Goal: Information Seeking & Learning: Compare options

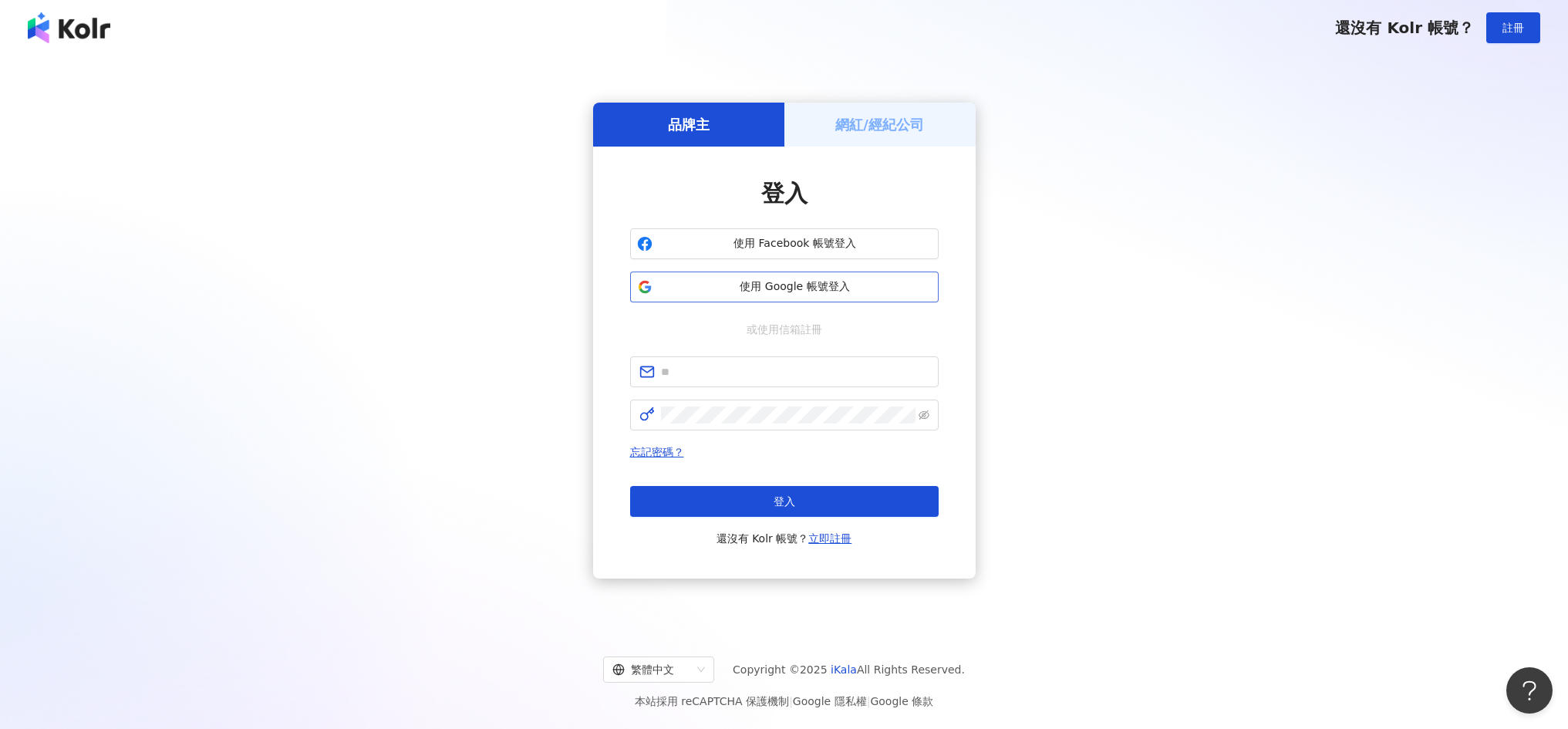
click at [809, 292] on span "使用 Google 帳號登入" at bounding box center [795, 287] width 273 height 15
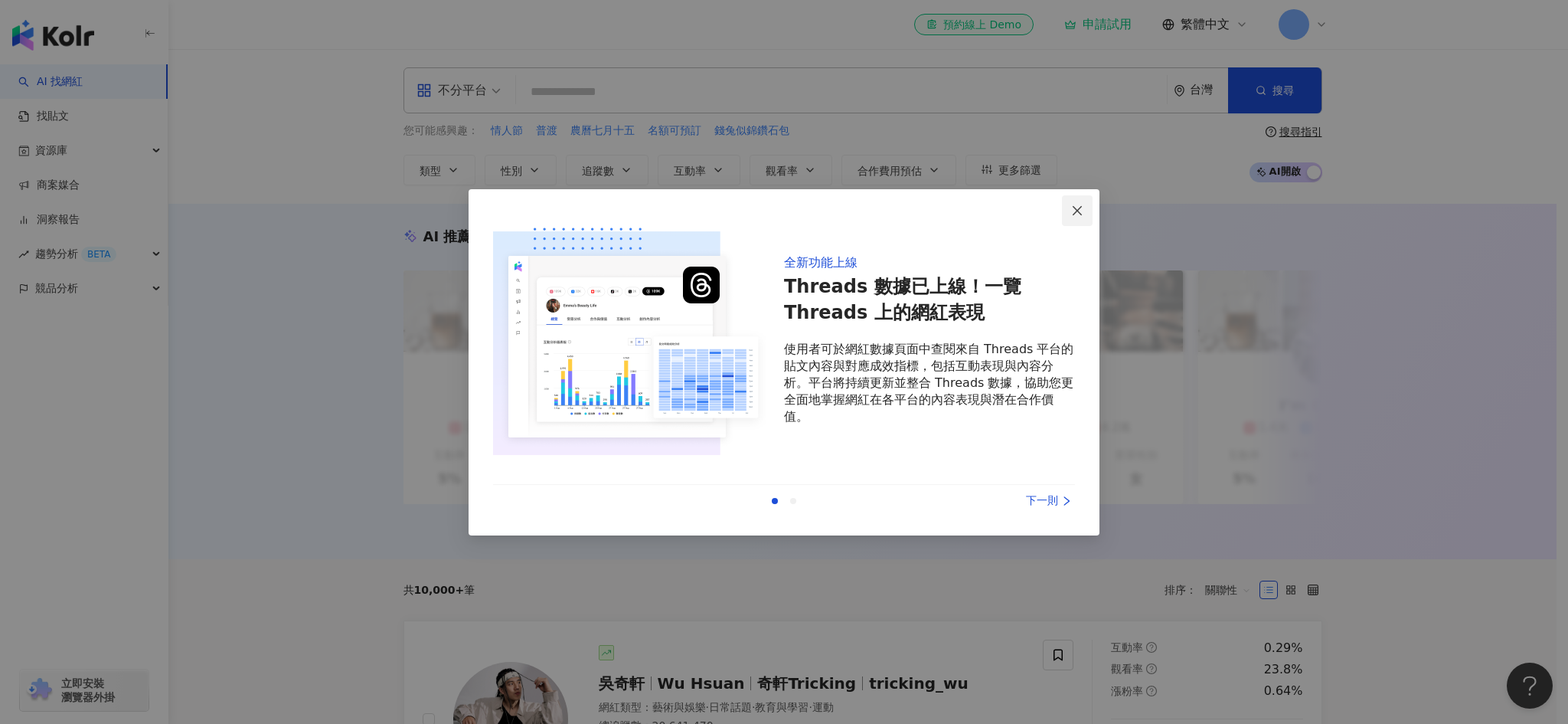
click at [1079, 207] on icon "close" at bounding box center [1077, 210] width 12 height 12
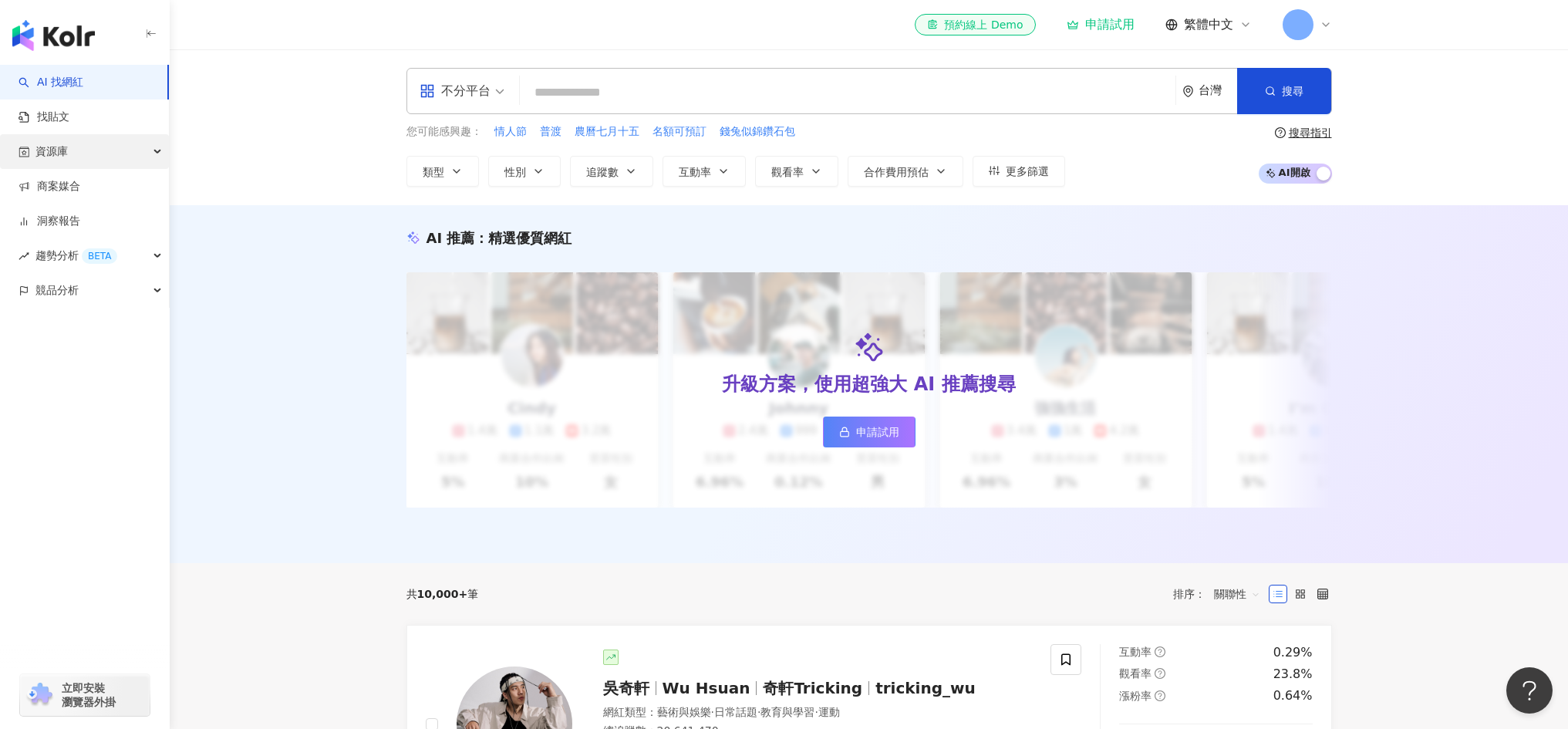
click at [41, 155] on span "資源庫" at bounding box center [52, 151] width 32 height 35
click at [61, 194] on link "網紅管理" at bounding box center [58, 187] width 44 height 15
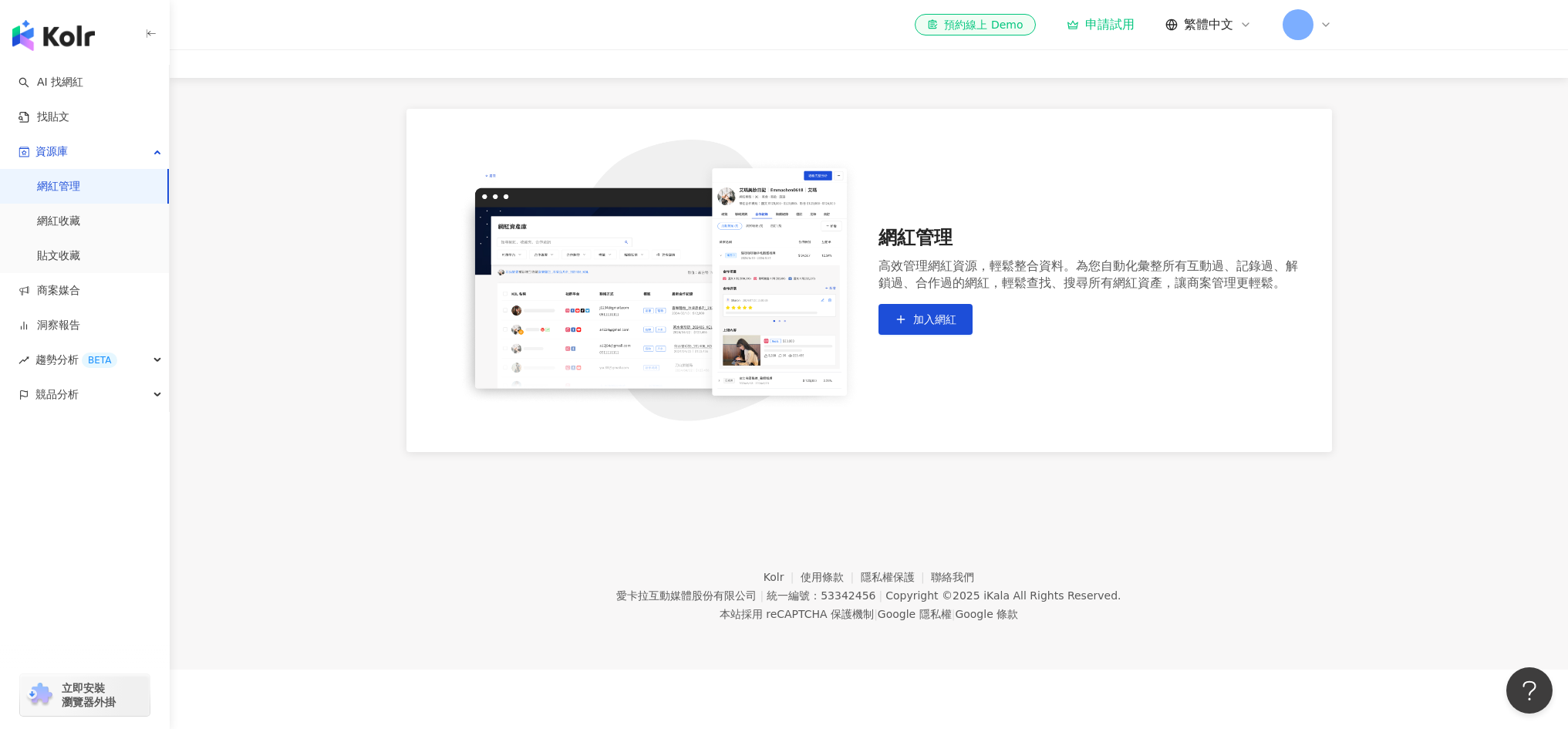
scroll to position [71, 0]
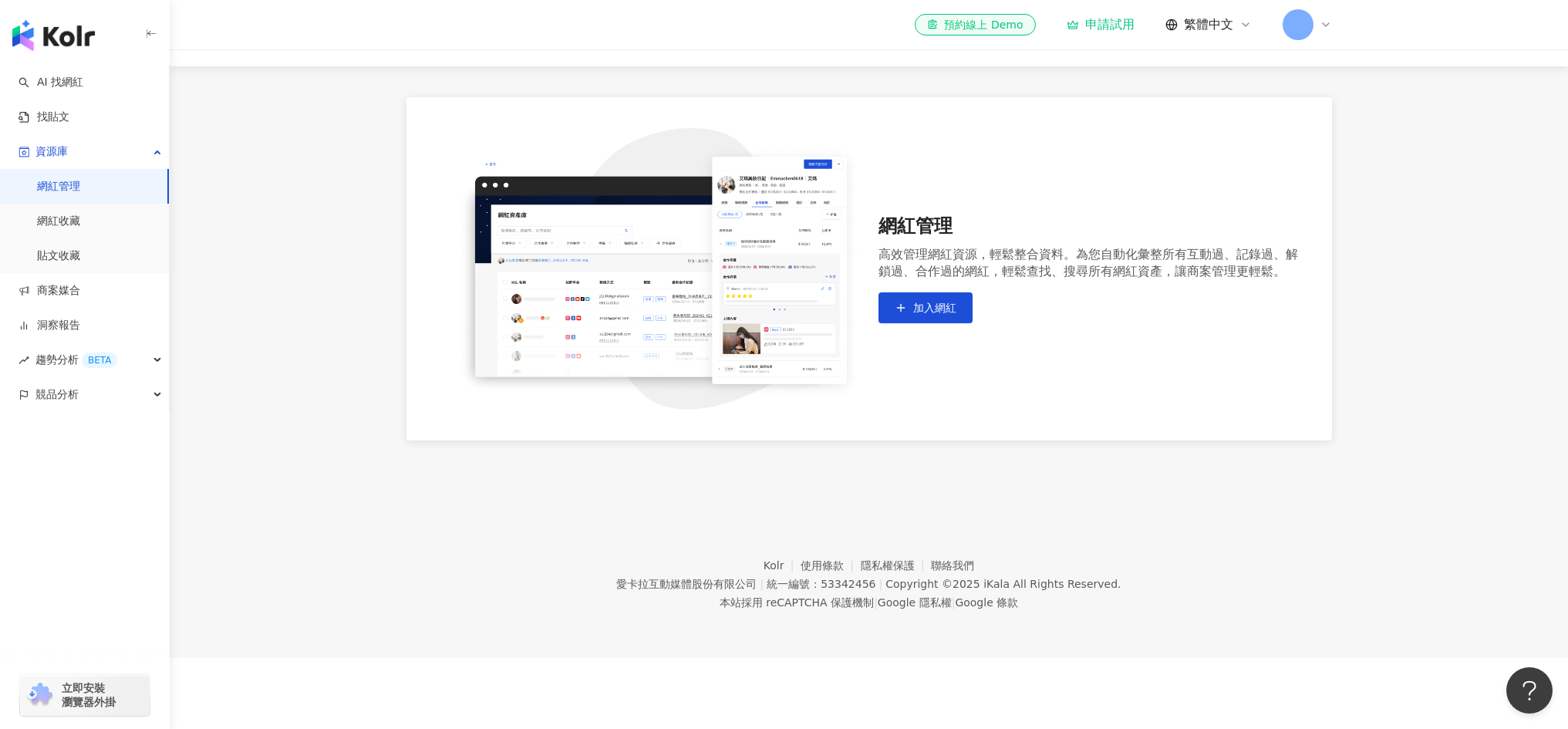
click at [1328, 28] on icon at bounding box center [1326, 25] width 12 height 12
click at [1334, 180] on link "方案內容" at bounding box center [1335, 178] width 44 height 12
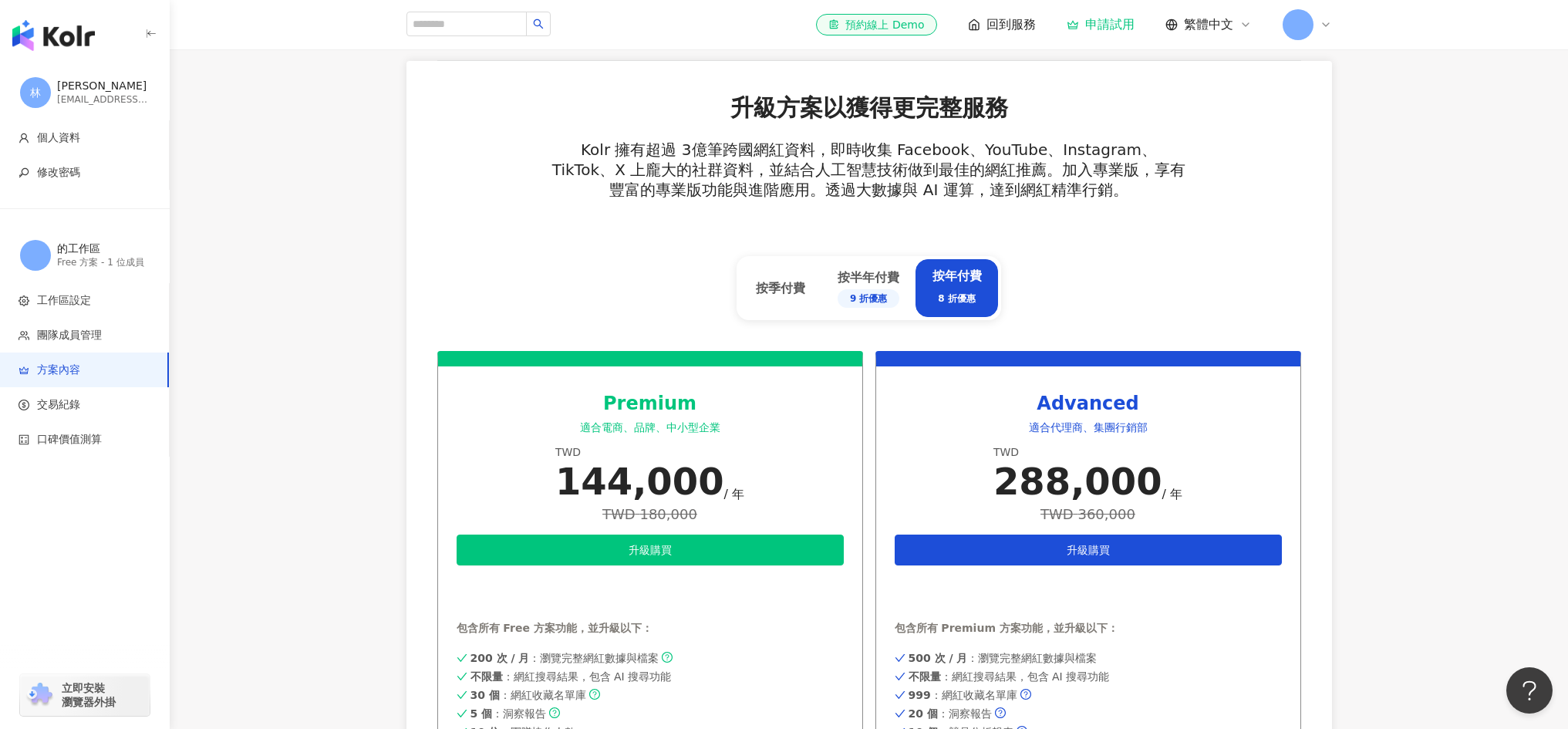
scroll to position [645, 0]
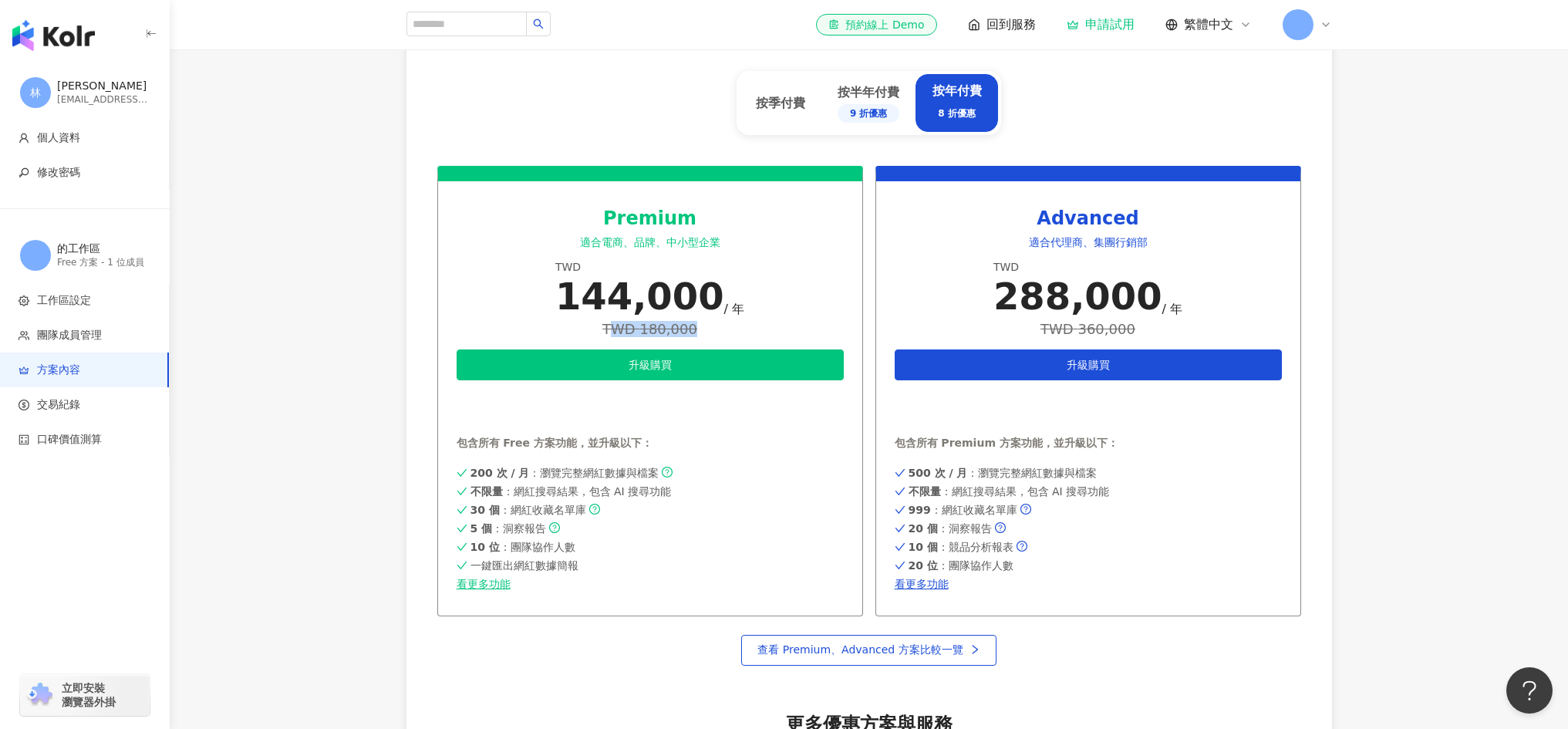
drag, startPoint x: 709, startPoint y: 331, endPoint x: 612, endPoint y: 330, distance: 97.0
click at [612, 330] on div "TWD 180,000" at bounding box center [649, 329] width 189 height 16
click at [769, 324] on div "Premium 適合電商、品牌、中小型企業 TWD 144,000 / 年 TWD 180,000 升級購買 申請試用 包含所有 Free 方案功能，並升級以…" at bounding box center [650, 390] width 426 height 450
drag, startPoint x: 1028, startPoint y: 213, endPoint x: 1249, endPoint y: 218, distance: 221.1
click at [1249, 218] on div "Advanced" at bounding box center [1088, 219] width 387 height 26
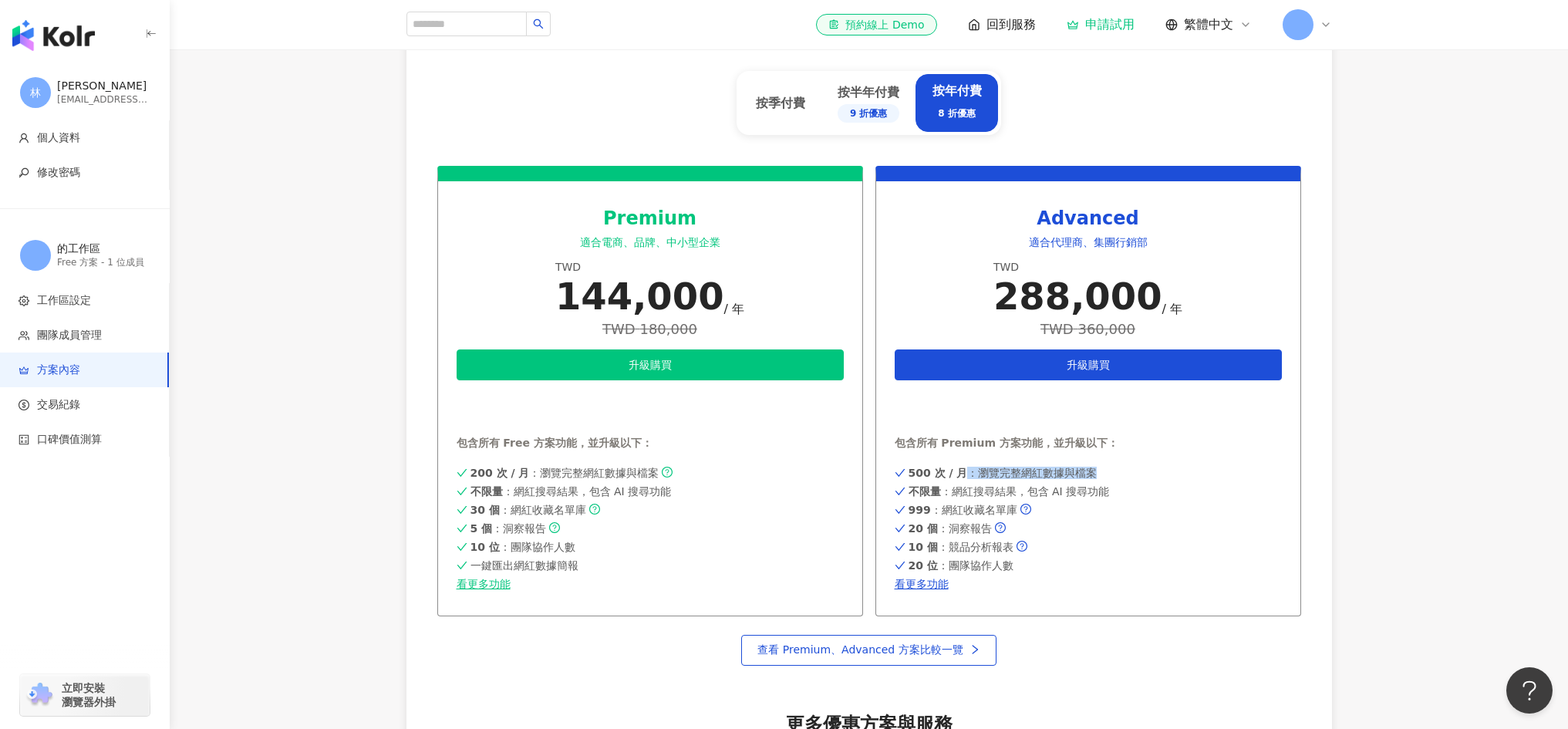
drag, startPoint x: 962, startPoint y: 467, endPoint x: 1111, endPoint y: 475, distance: 149.2
click at [1111, 475] on div "500 次 / 月 ：瀏覽完整網紅數據與檔案" at bounding box center [1088, 472] width 387 height 12
click at [1120, 481] on div "500 次 / 月 ：瀏覽完整網紅數據與檔案 不限量 ：網紅搜尋結果，包含 AI 搜尋功能 999 ：網紅收藏名單庫 20 個 ：洞察報告 10 個 ：競品分…" at bounding box center [1088, 527] width 387 height 127
drag, startPoint x: 943, startPoint y: 514, endPoint x: 978, endPoint y: 512, distance: 35.1
click at [978, 512] on span "999 ：網紅收藏名單庫" at bounding box center [962, 510] width 108 height 12
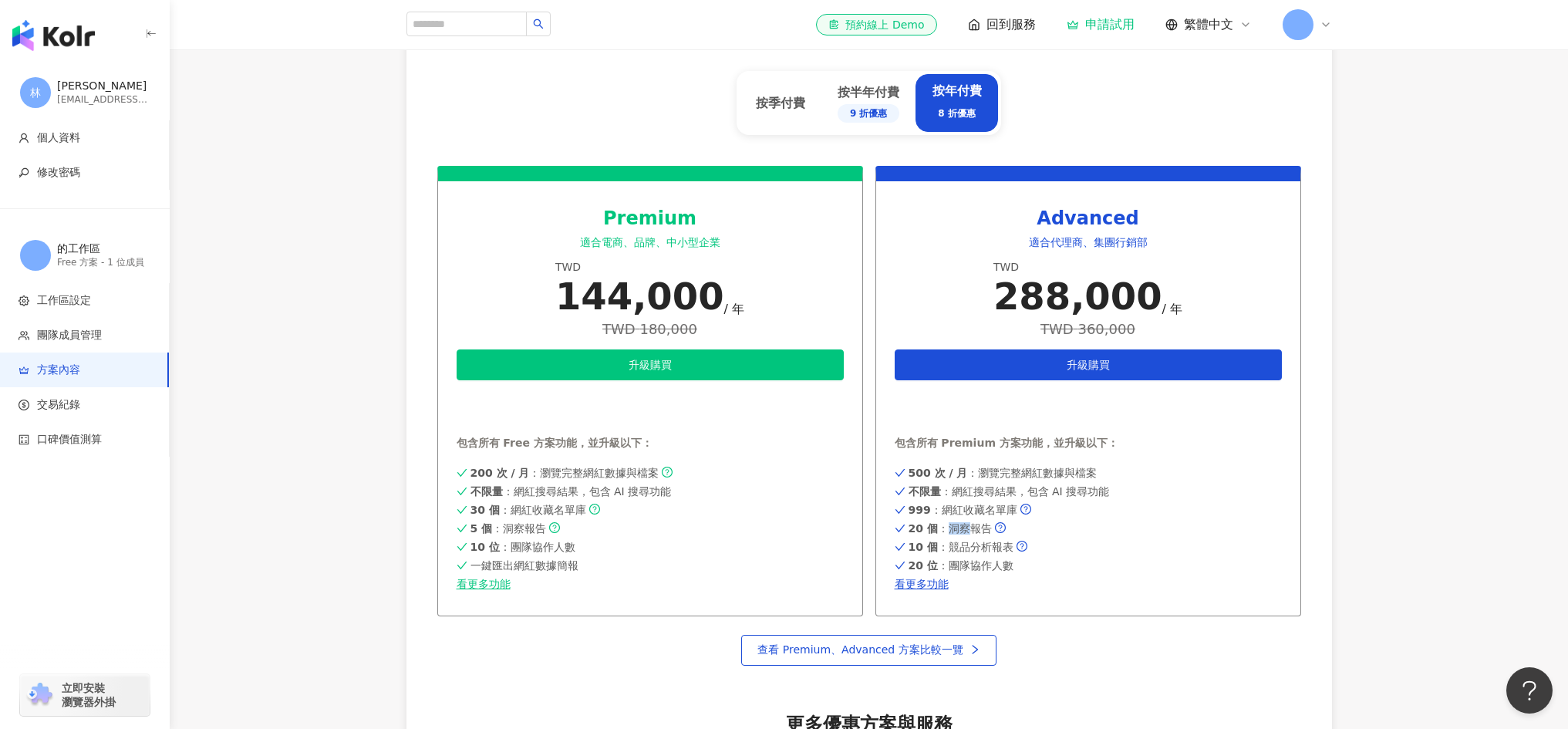
drag, startPoint x: 945, startPoint y: 528, endPoint x: 993, endPoint y: 534, distance: 48.4
click at [971, 534] on div "500 次 / 月 ：瀏覽完整網紅數據與檔案 不限量 ：網紅搜尋結果，包含 AI 搜尋功能 999 ：網紅收藏名單庫 20 個 ：洞察報告 10 個 ：競品分…" at bounding box center [1088, 527] width 387 height 127
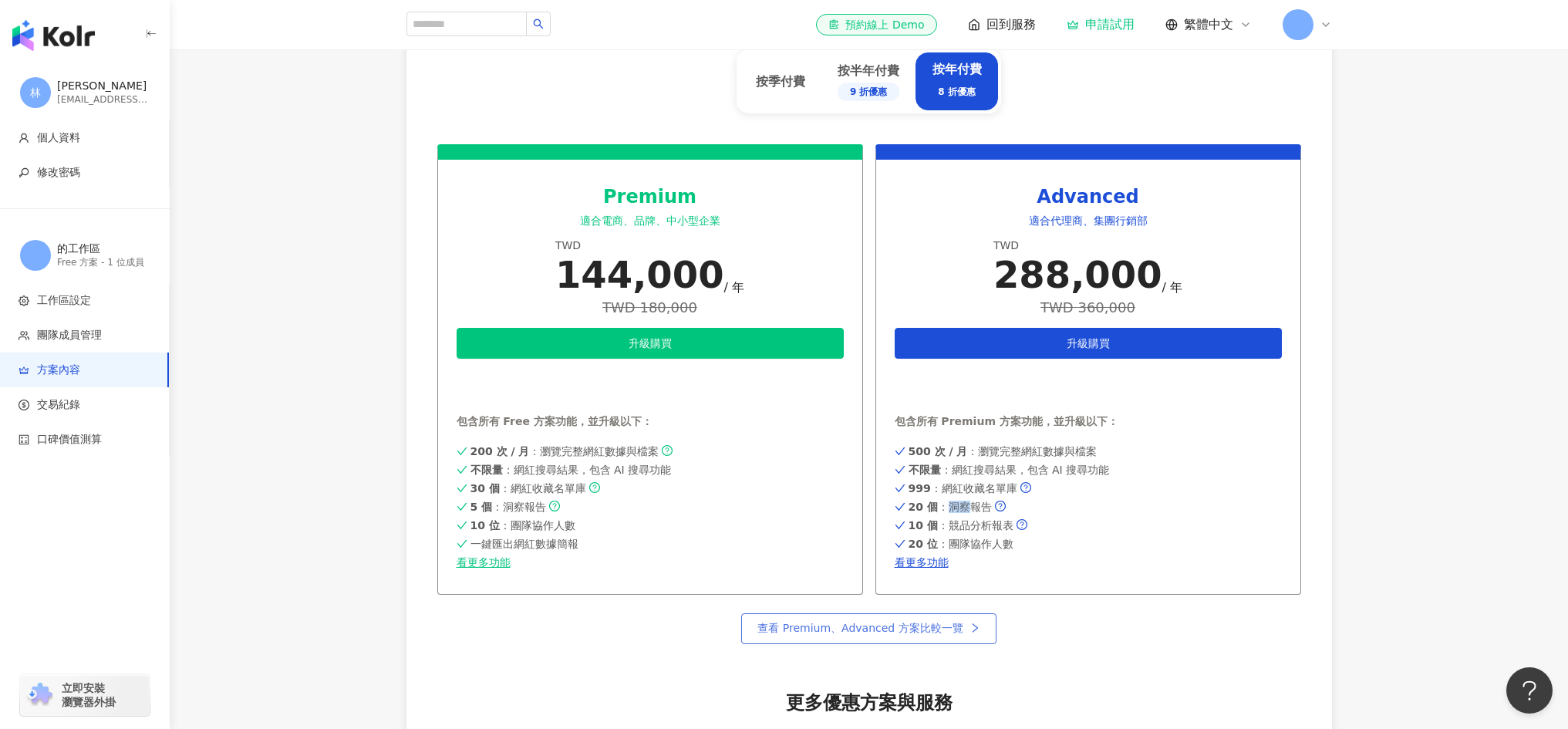
scroll to position [678, 0]
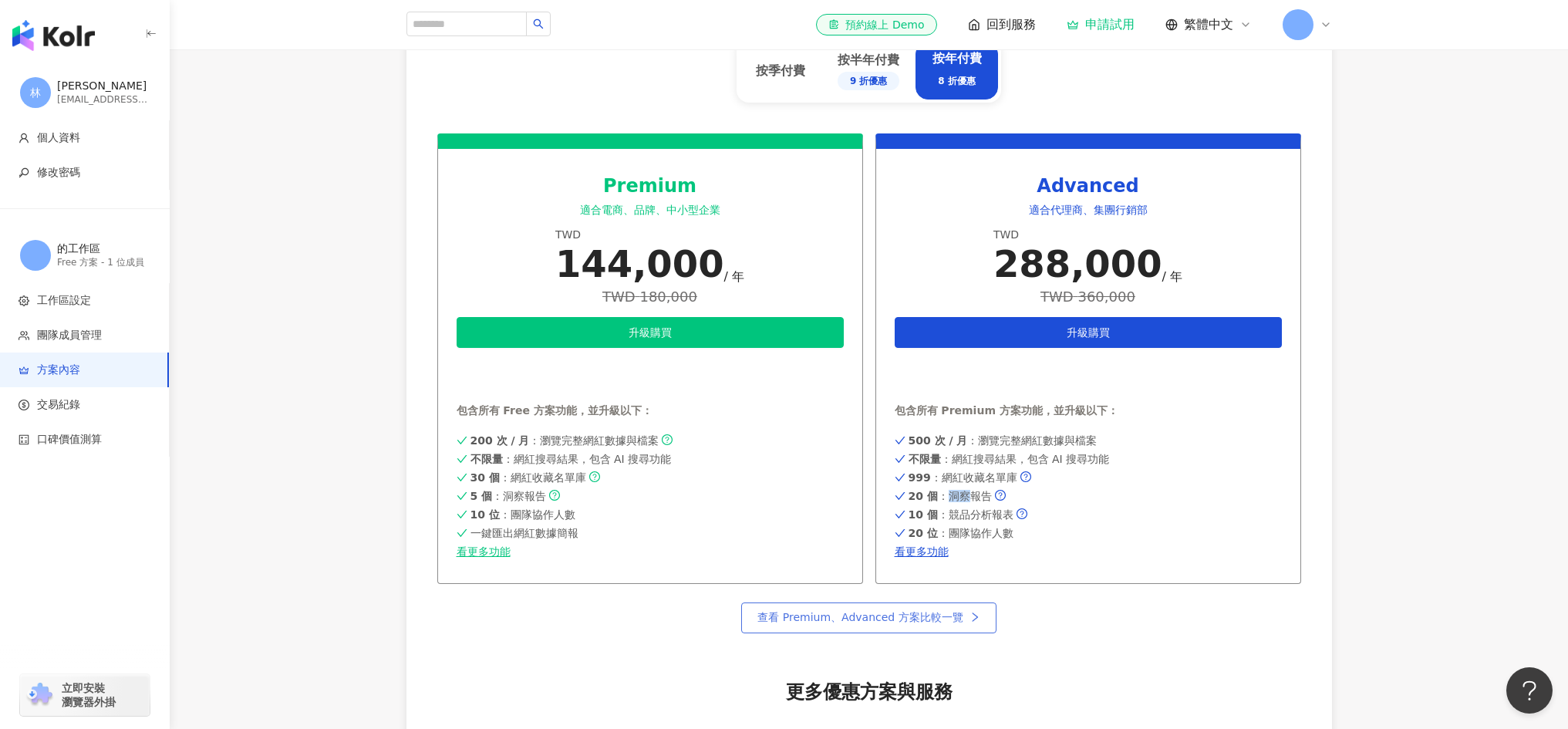
click at [928, 626] on link "查看 Premium、Advanced 方案比較一覽" at bounding box center [869, 617] width 255 height 31
